Goal: Task Accomplishment & Management: Manage account settings

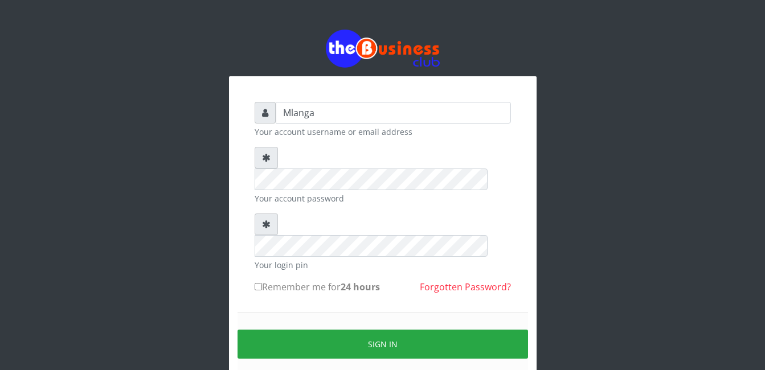
click at [285, 280] on label "Remember me for 24 hours" at bounding box center [317, 287] width 125 height 14
click at [262, 283] on input "Remember me for 24 hours" at bounding box center [258, 286] width 7 height 7
click at [256, 283] on input "Remember me for 24 hours" at bounding box center [258, 286] width 7 height 7
checkbox input "false"
click at [148, 282] on div "Mlanga Your account username or email address Your account password Your login …" at bounding box center [383, 227] width 650 height 454
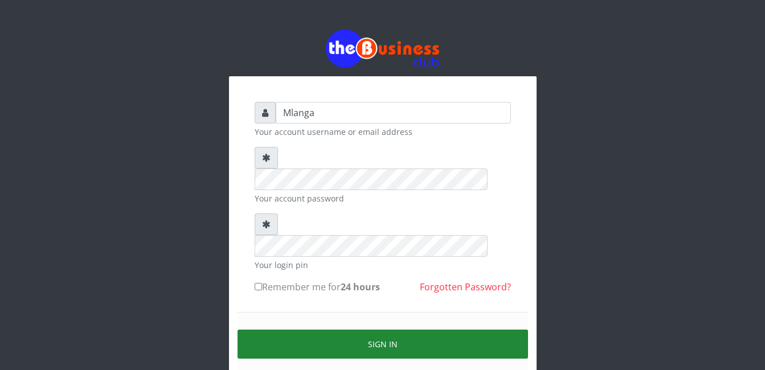
click at [368, 330] on button "Sign in" at bounding box center [383, 344] width 291 height 29
